Goal: Task Accomplishment & Management: Use online tool/utility

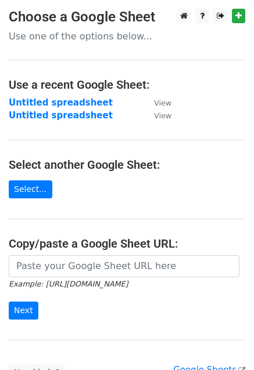
click at [77, 237] on h4 "Copy/paste a Google Sheet URL:" at bounding box center [127, 244] width 236 height 14
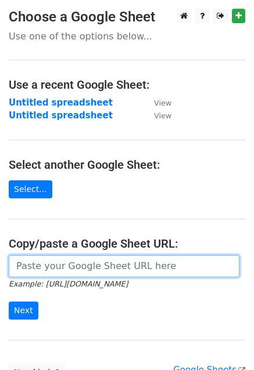
click at [61, 266] on input "url" at bounding box center [124, 266] width 230 height 22
paste input "[URL][DOMAIN_NAME]"
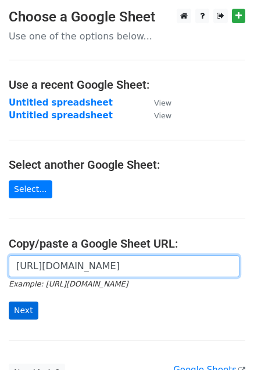
type input "[URL][DOMAIN_NAME]"
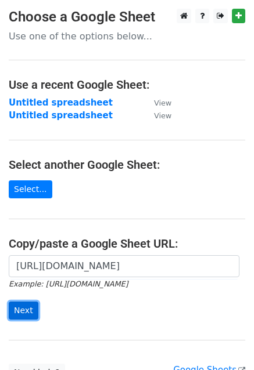
click at [26, 308] on input "Next" at bounding box center [24, 311] width 30 height 18
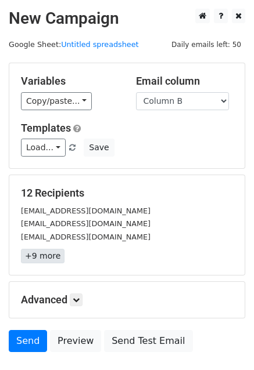
scroll to position [79, 0]
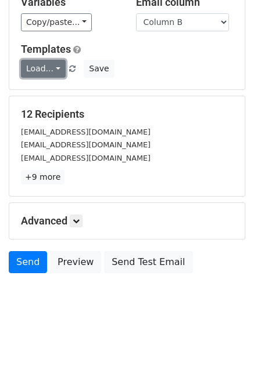
click at [30, 73] on link "Load..." at bounding box center [43, 69] width 45 height 18
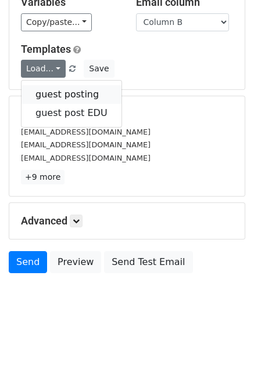
click at [60, 95] on link "guest posting" at bounding box center [71, 94] width 100 height 19
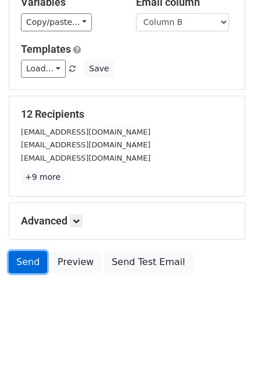
click at [28, 262] on link "Send" at bounding box center [28, 262] width 38 height 22
